Goal: Information Seeking & Learning: Learn about a topic

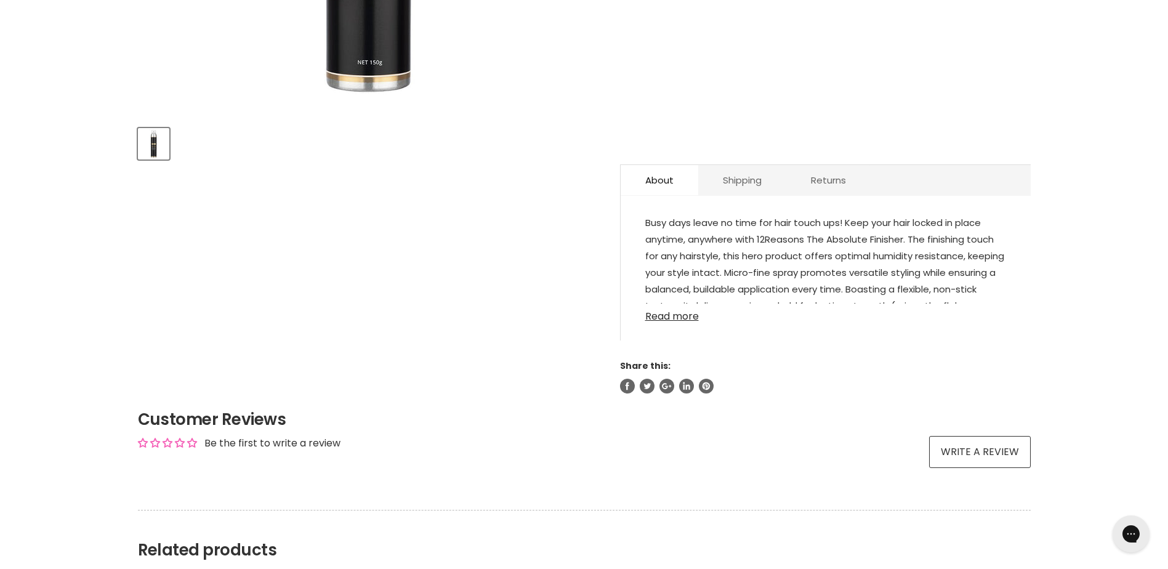
click at [692, 318] on link "Read more" at bounding box center [825, 313] width 361 height 18
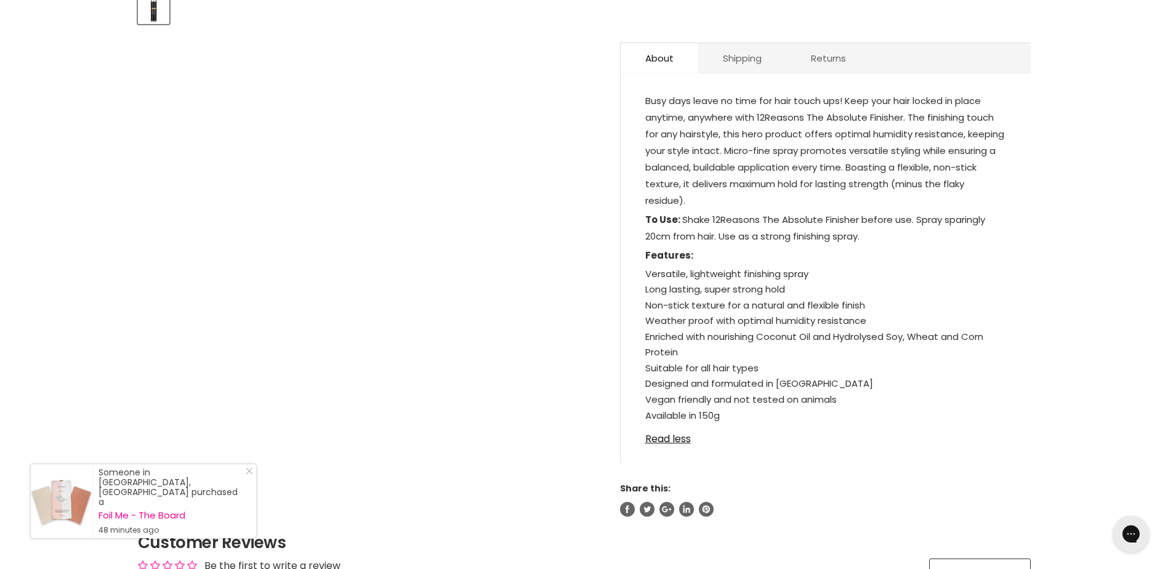
scroll to position [308, 0]
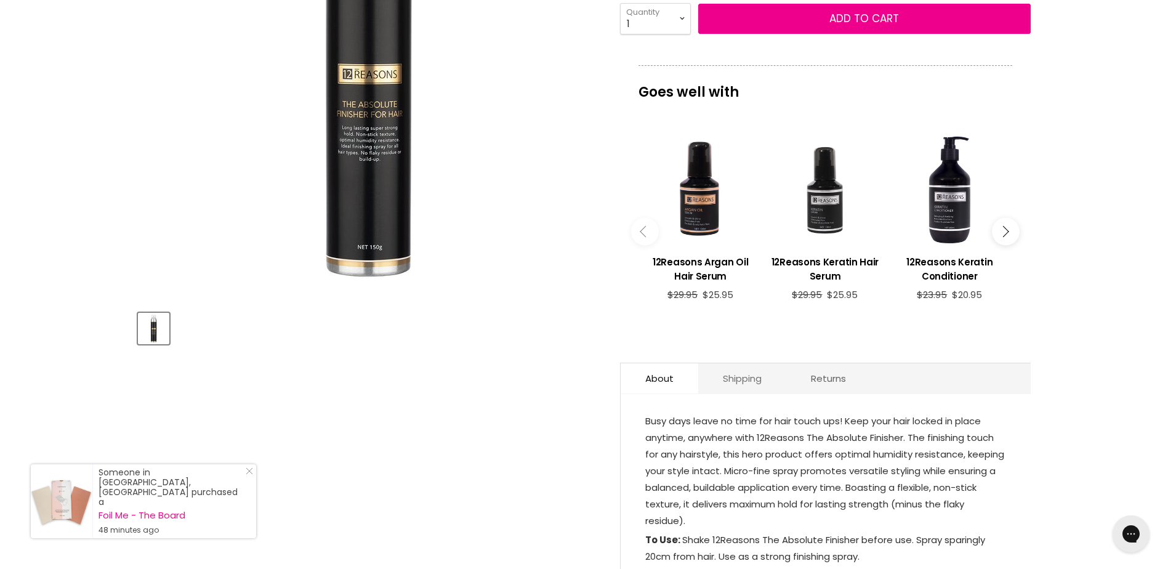
click at [741, 380] on link "Shipping" at bounding box center [742, 378] width 88 height 30
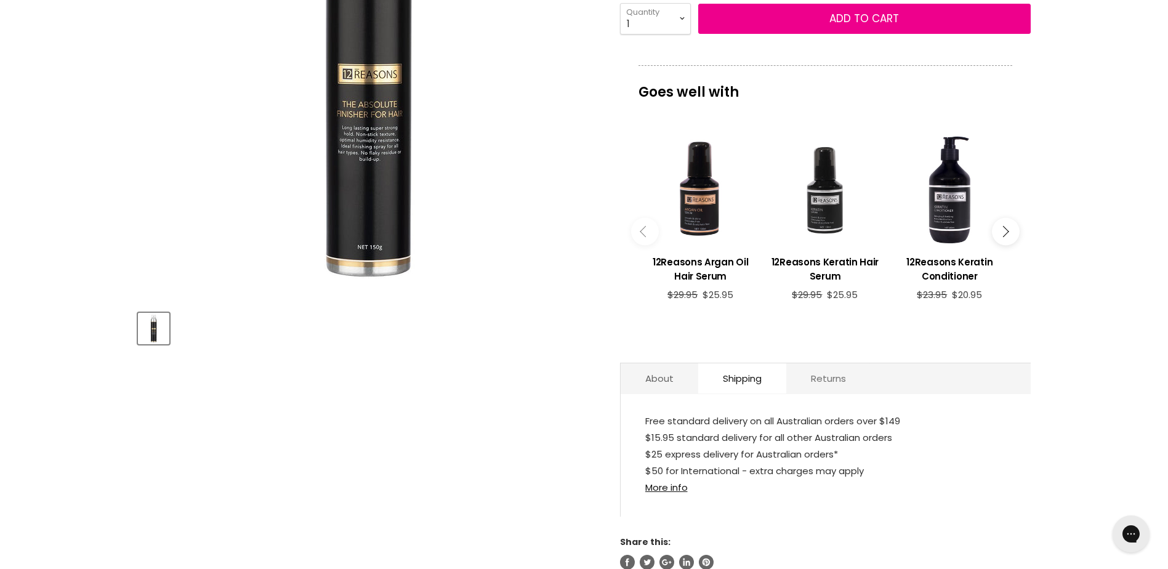
click at [825, 384] on link "Returns" at bounding box center [828, 378] width 84 height 30
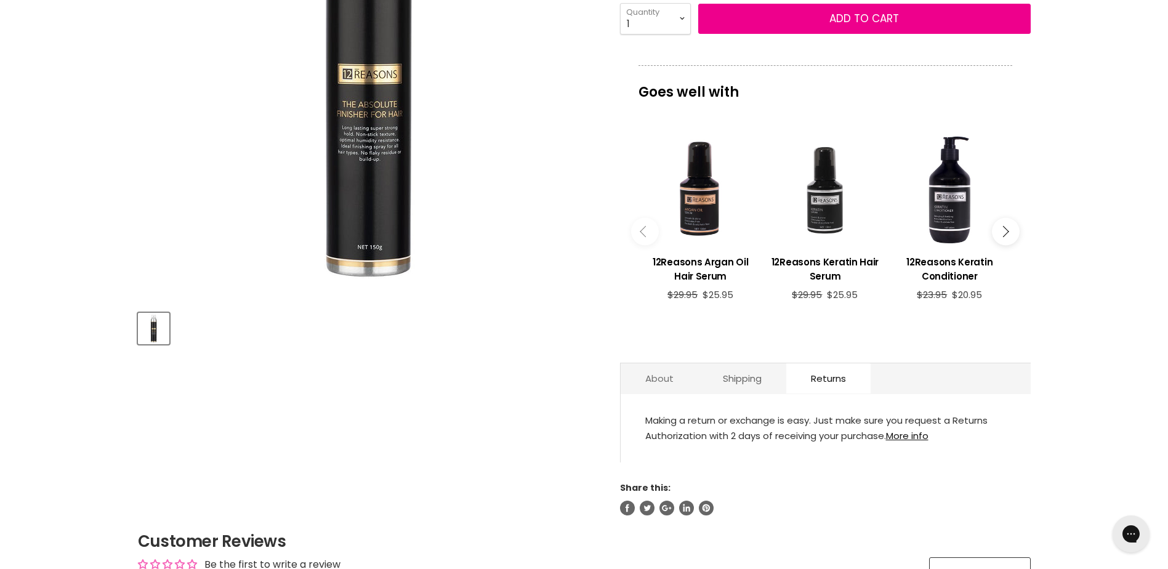
click at [661, 375] on link "About" at bounding box center [660, 378] width 78 height 30
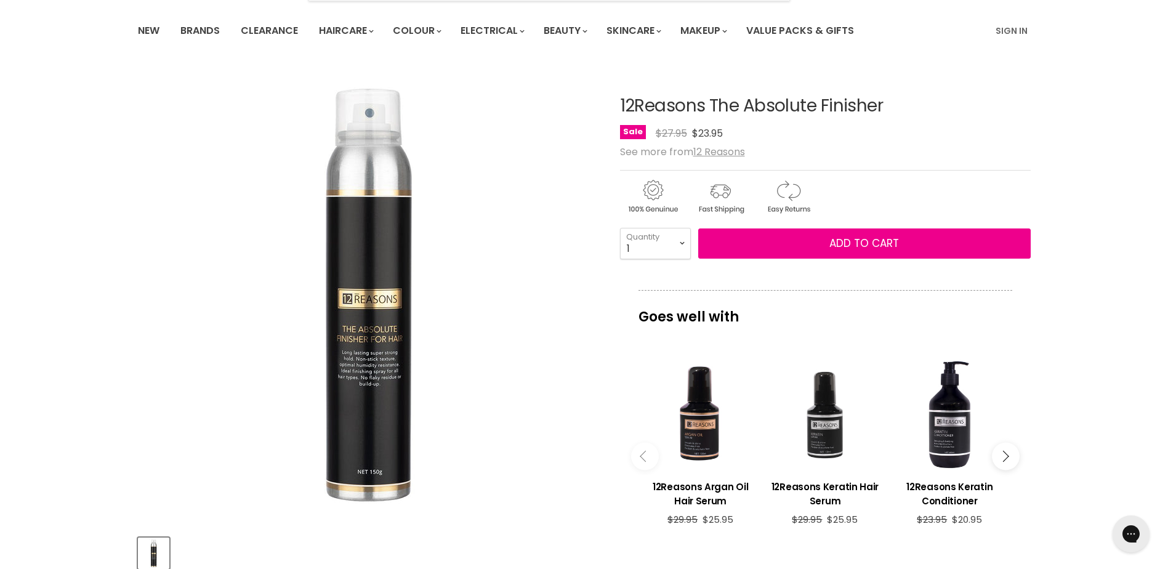
scroll to position [0, 0]
